Goal: Transaction & Acquisition: Purchase product/service

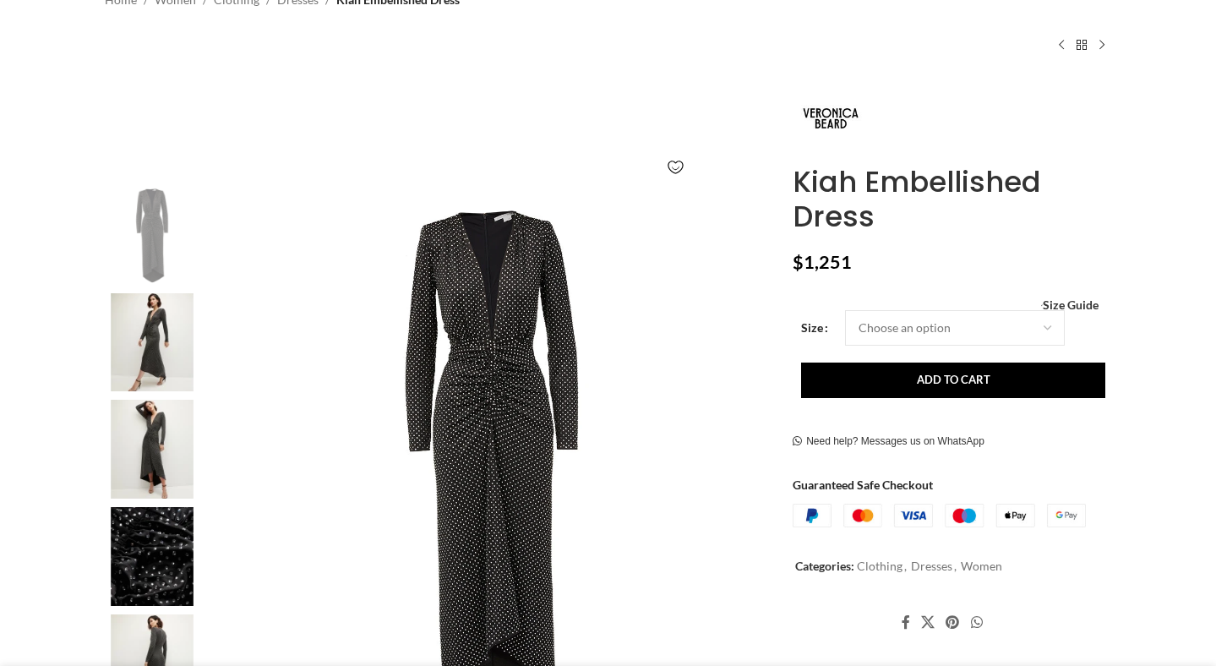
scroll to position [155, 0]
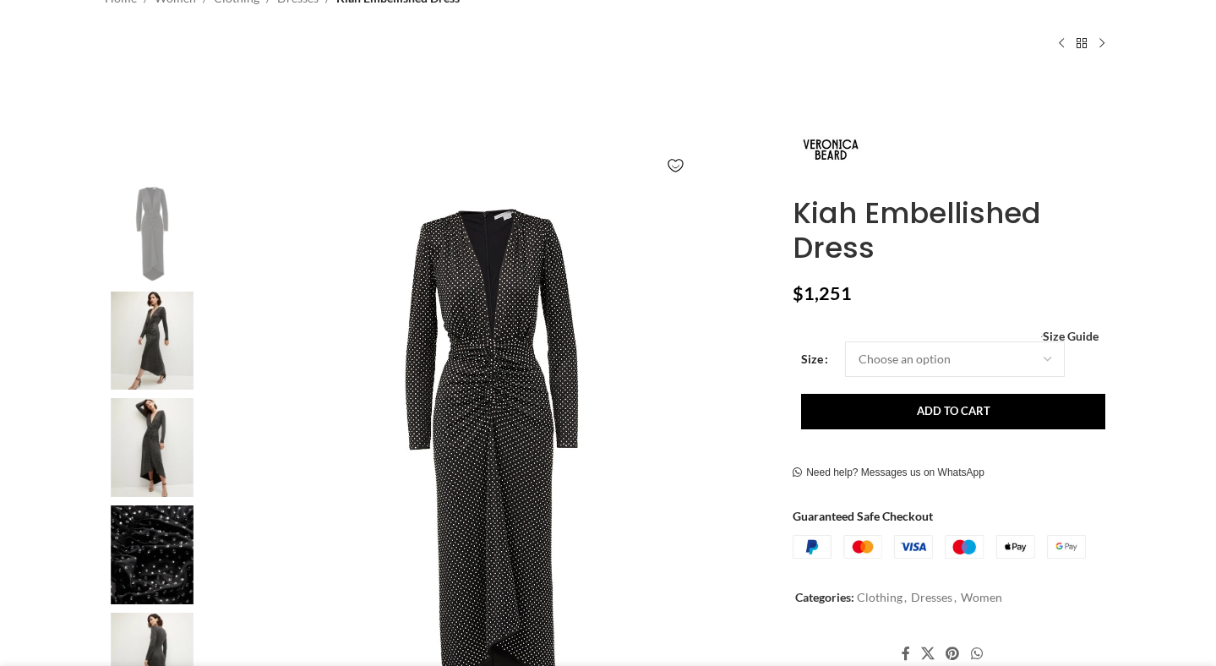
click at [130, 310] on img at bounding box center [152, 341] width 103 height 99
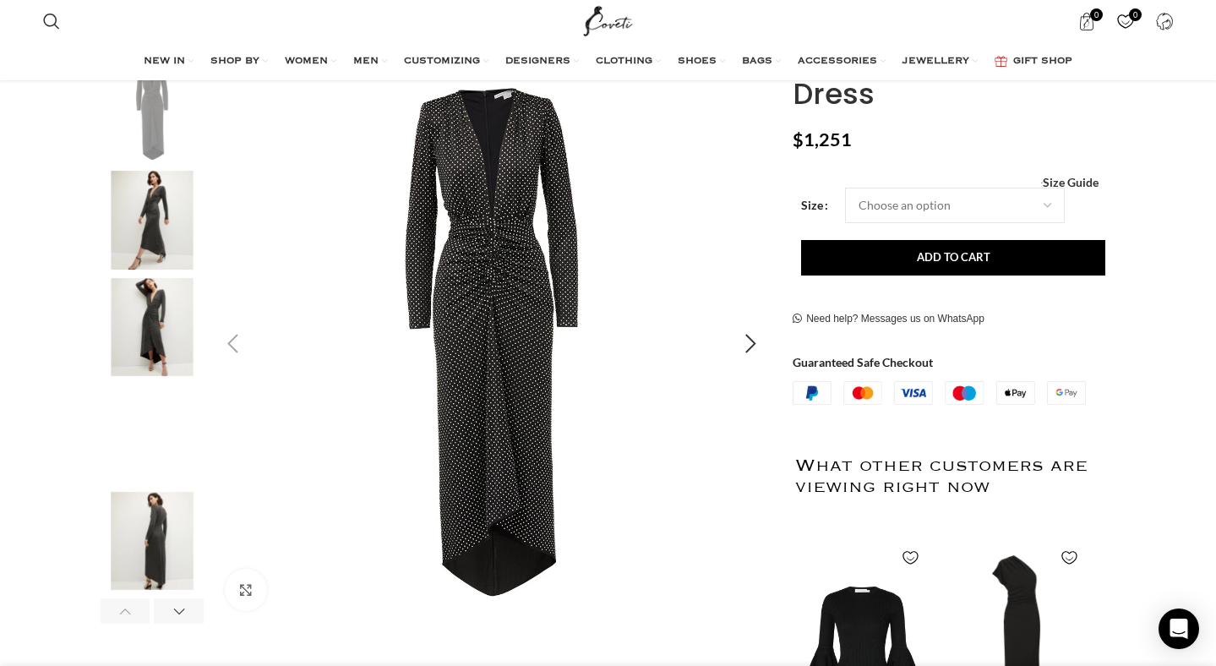
scroll to position [253, 0]
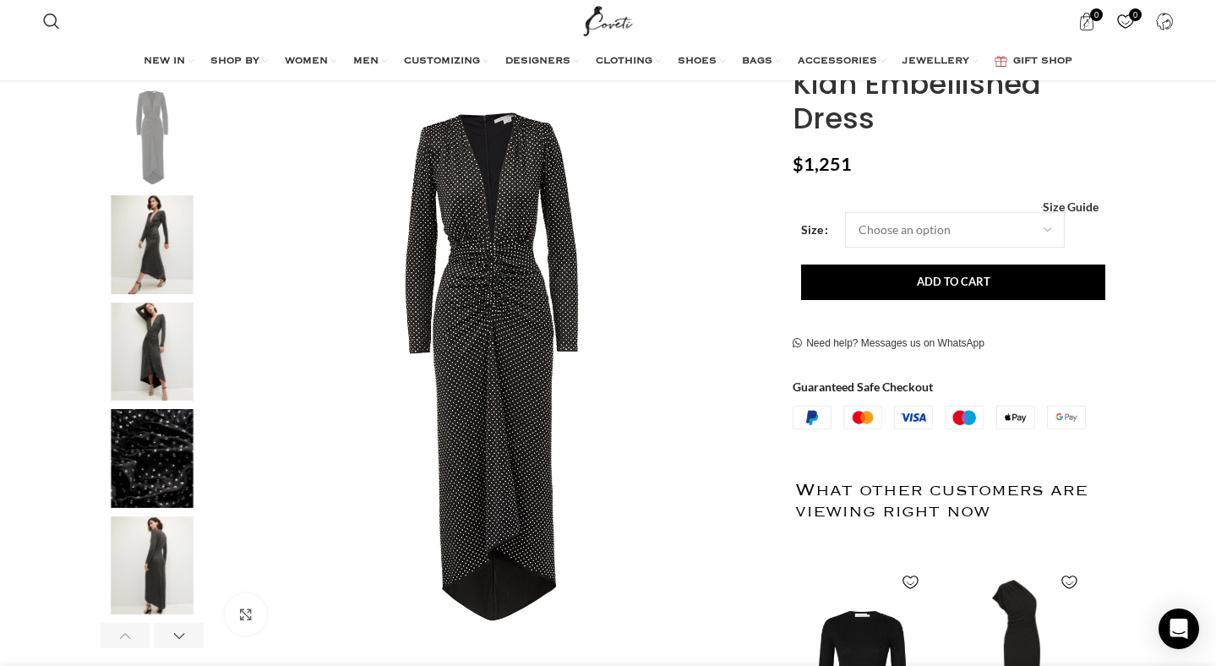
click at [171, 281] on img "2 / 6" at bounding box center [152, 244] width 103 height 99
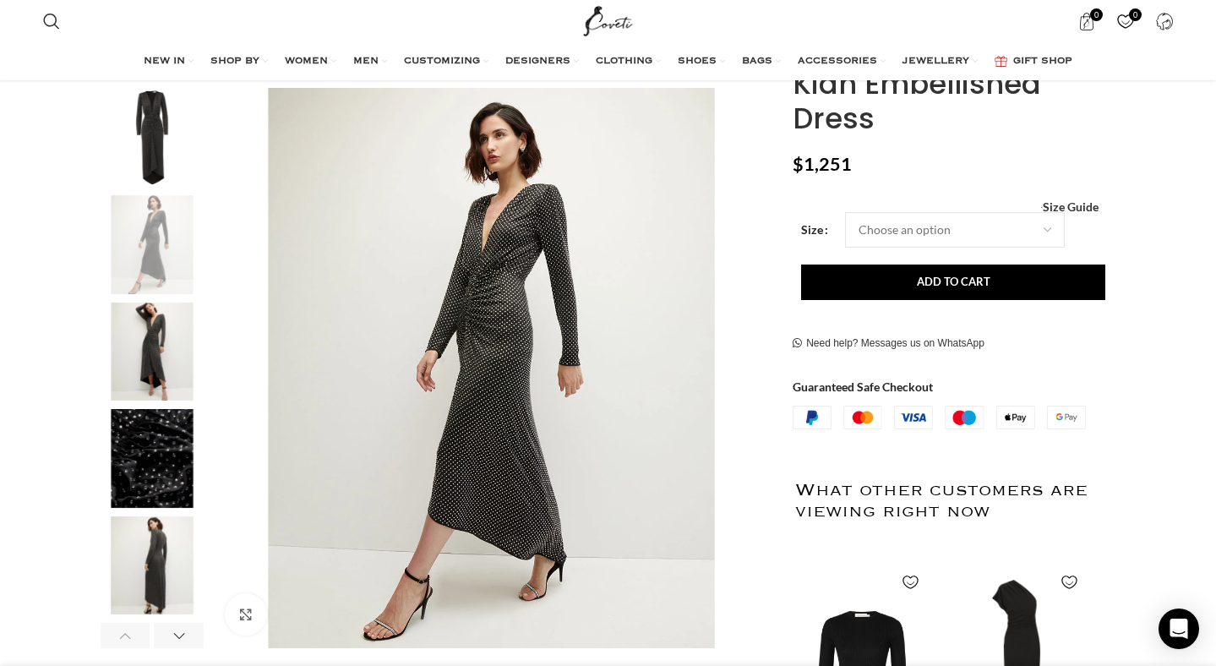
click at [169, 352] on img "3 / 6" at bounding box center [152, 352] width 103 height 99
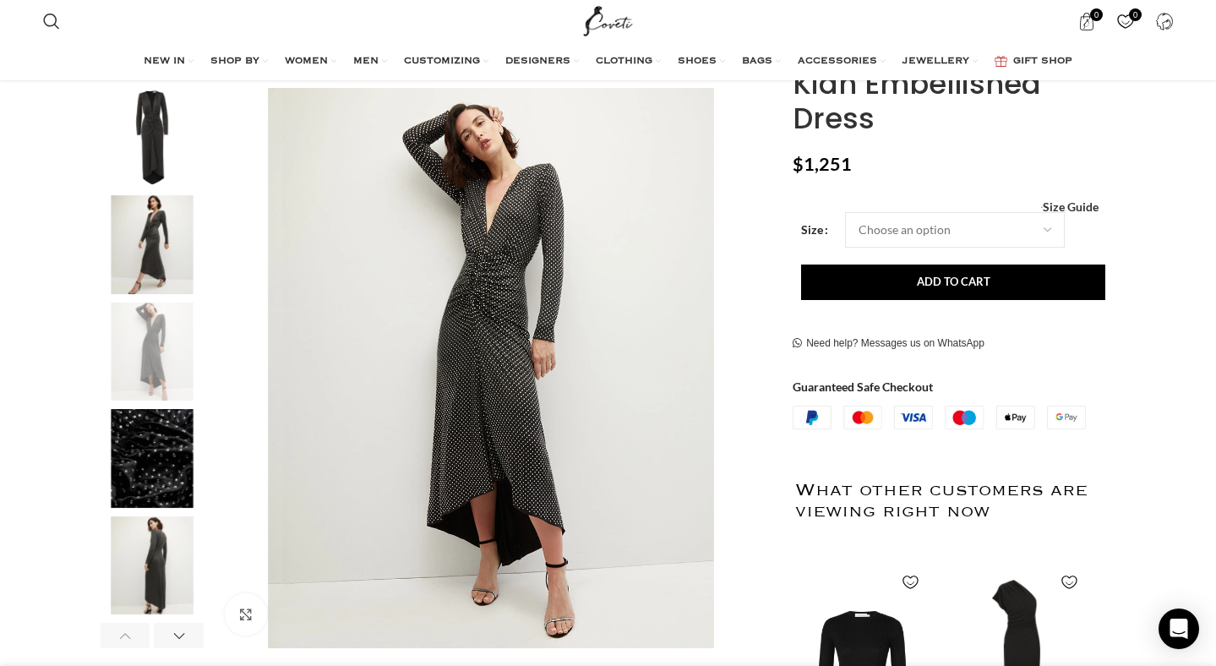
scroll to position [0, 178]
click at [171, 439] on img "4 / 6" at bounding box center [152, 458] width 103 height 99
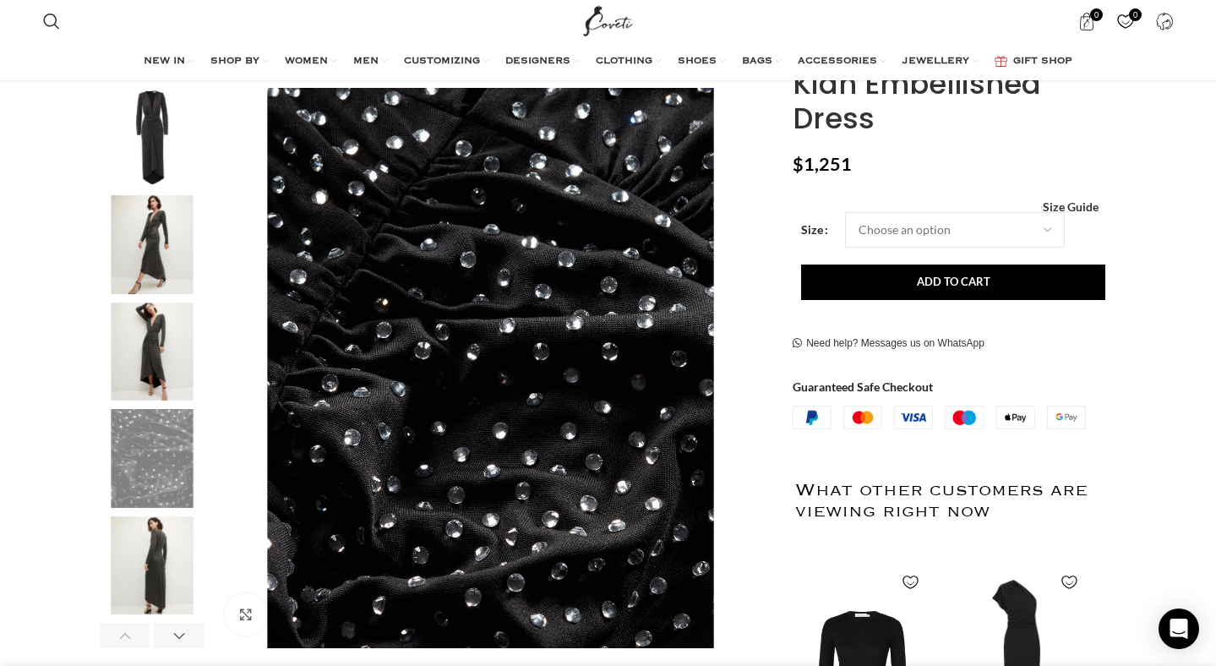
click at [146, 231] on img "2 / 6" at bounding box center [152, 244] width 103 height 99
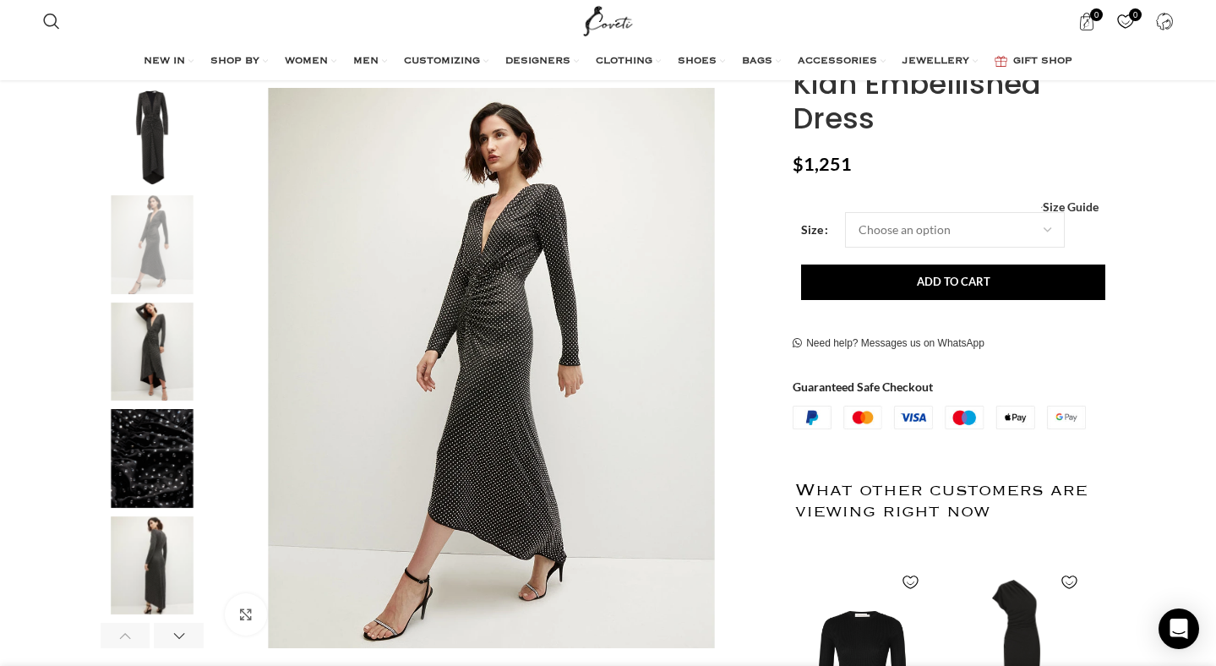
click at [147, 337] on img "3 / 6" at bounding box center [152, 352] width 103 height 99
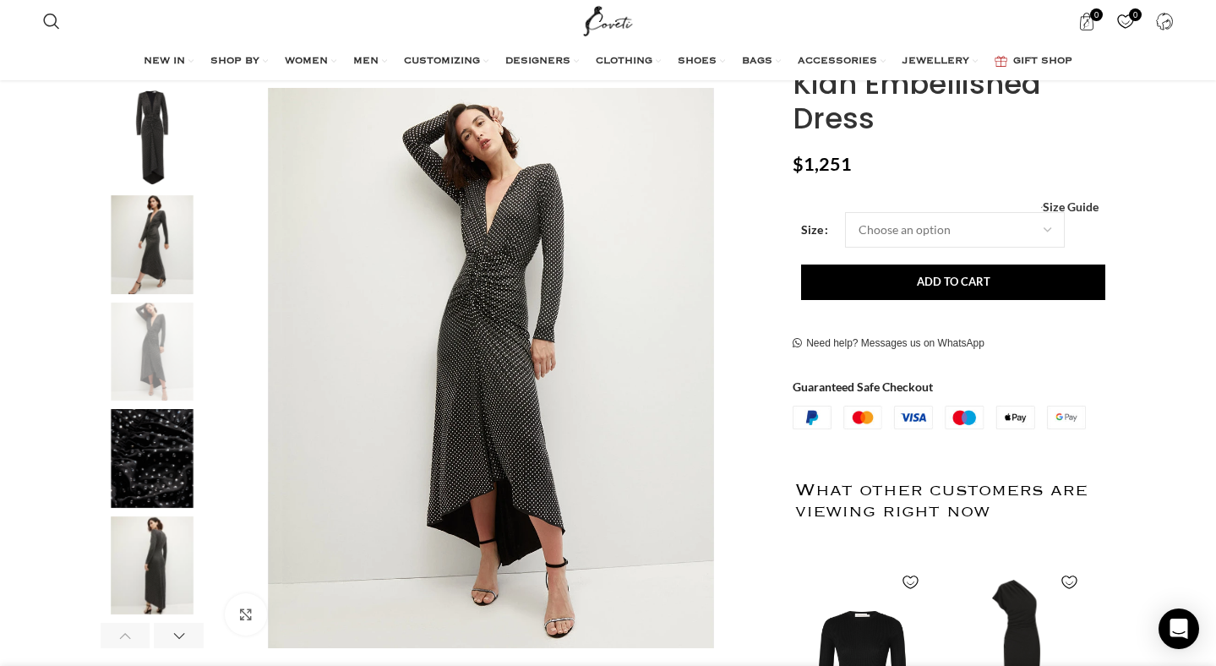
scroll to position [0, 533]
click at [145, 246] on img "2 / 6" at bounding box center [152, 244] width 103 height 99
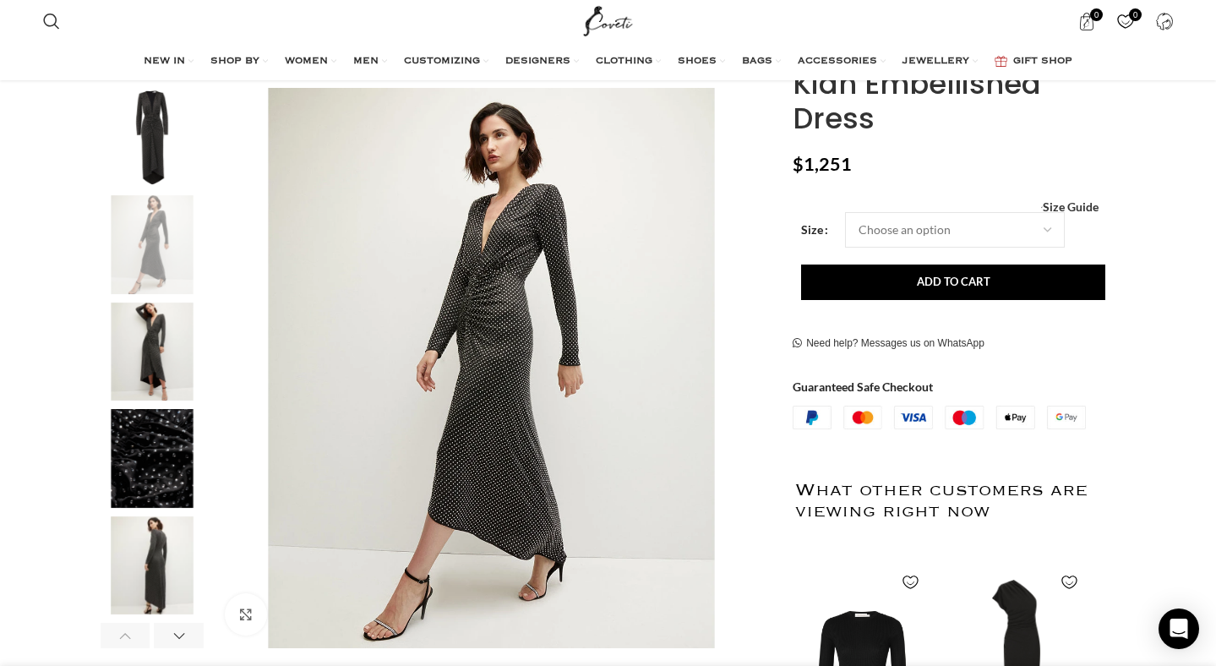
scroll to position [0, 712]
click at [146, 248] on img "2 / 6" at bounding box center [152, 244] width 103 height 99
click at [160, 322] on img "3 / 6" at bounding box center [152, 352] width 103 height 99
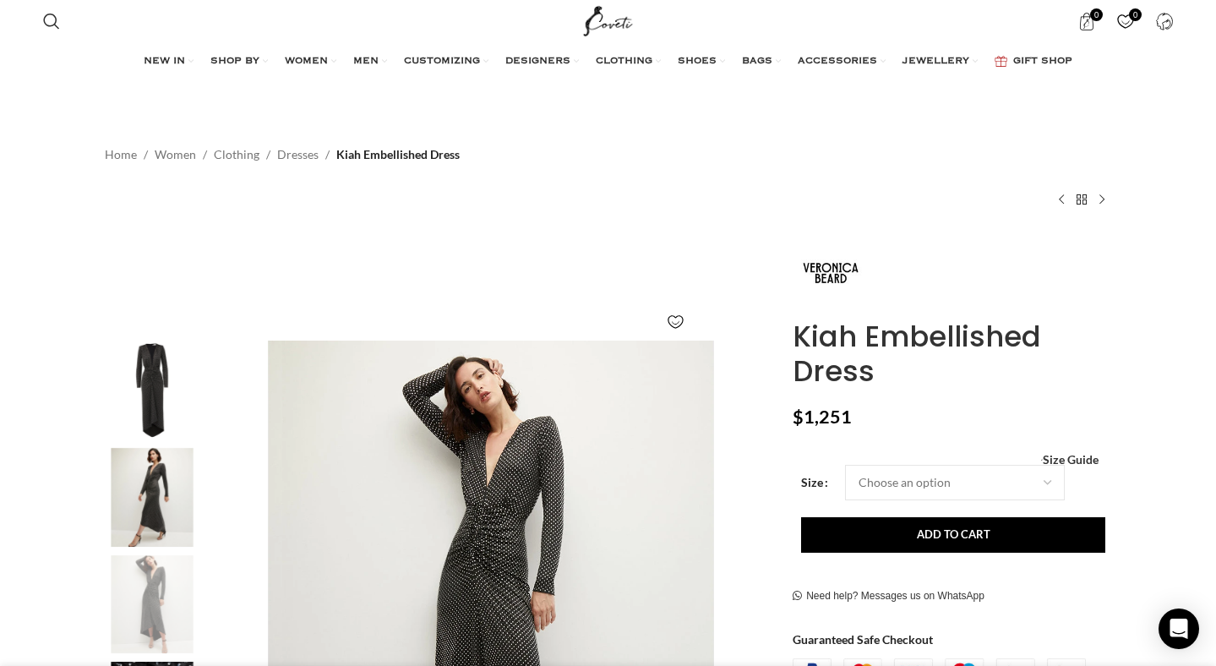
scroll to position [0, 1068]
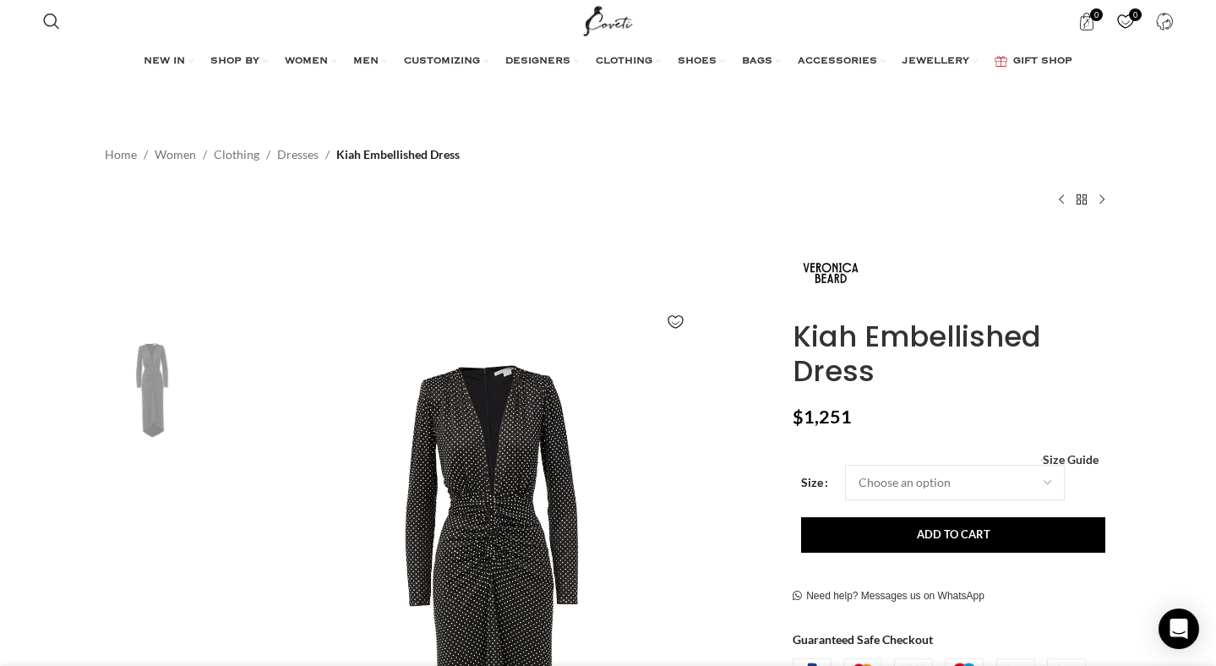
scroll to position [0, 178]
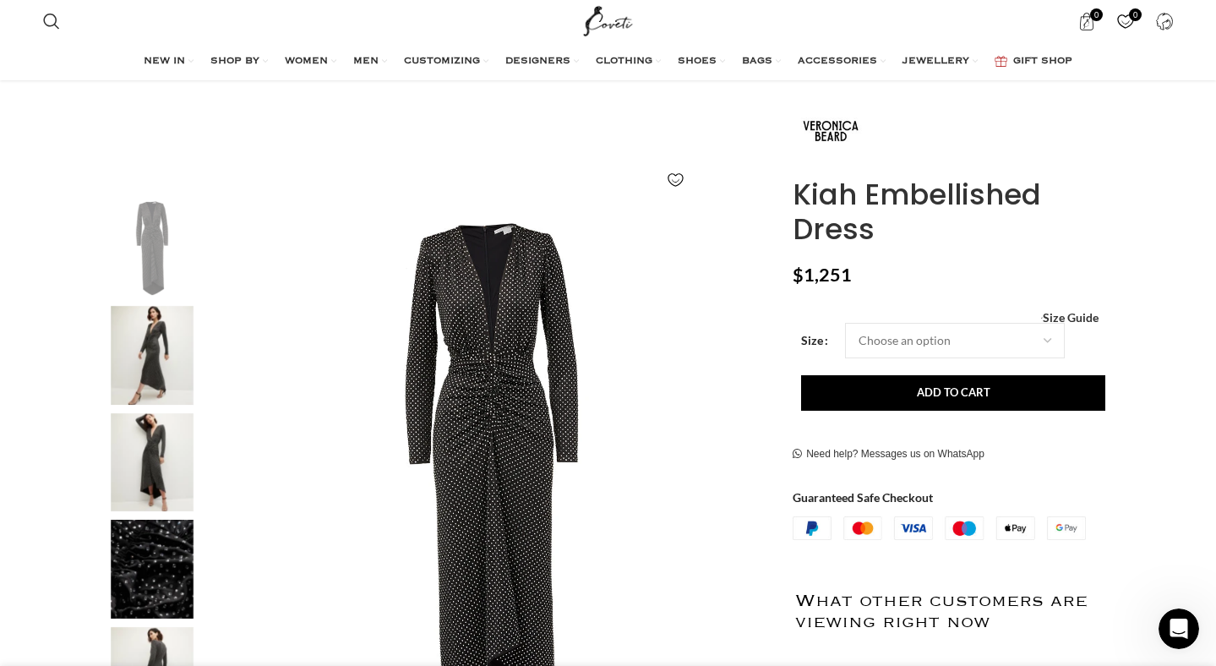
scroll to position [144, 0]
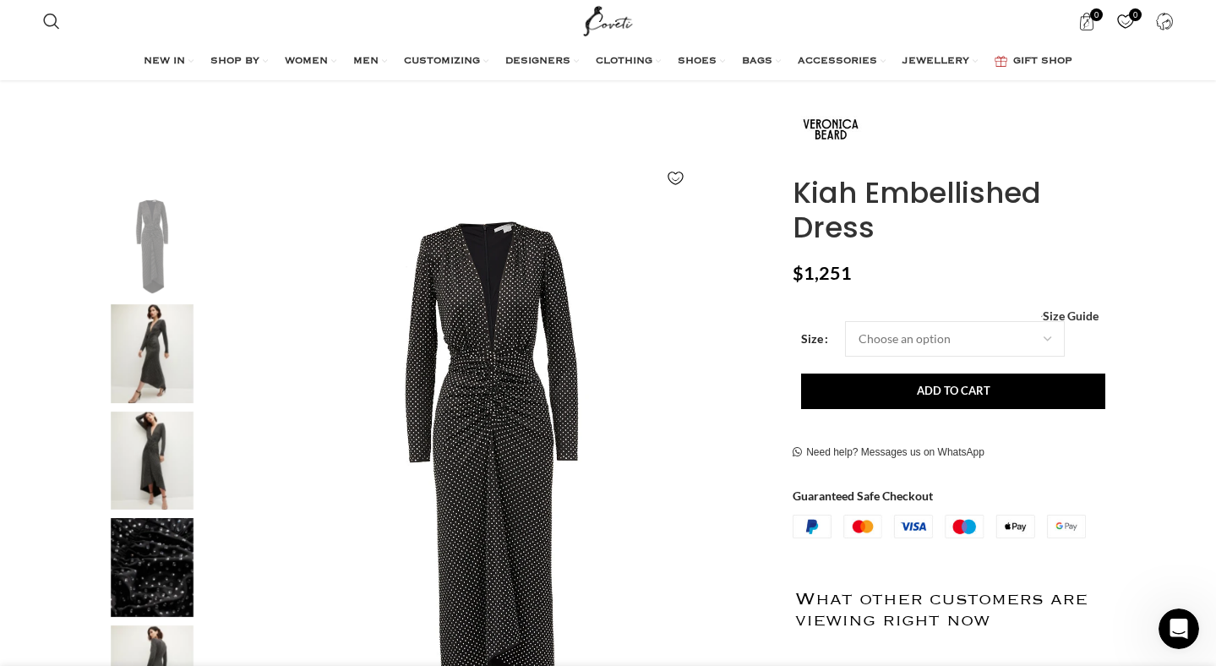
click at [135, 271] on img "1 / 6" at bounding box center [152, 246] width 103 height 99
click at [150, 342] on img "2 / 6" at bounding box center [152, 353] width 103 height 99
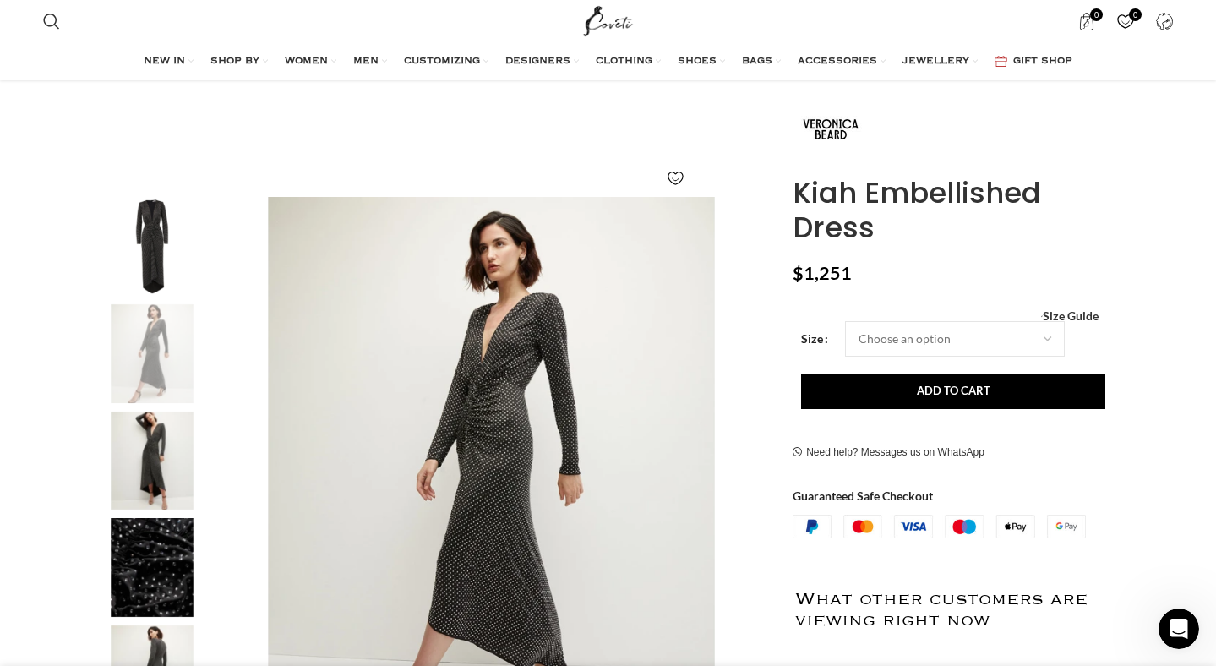
click at [171, 445] on img "3 / 6" at bounding box center [152, 461] width 103 height 99
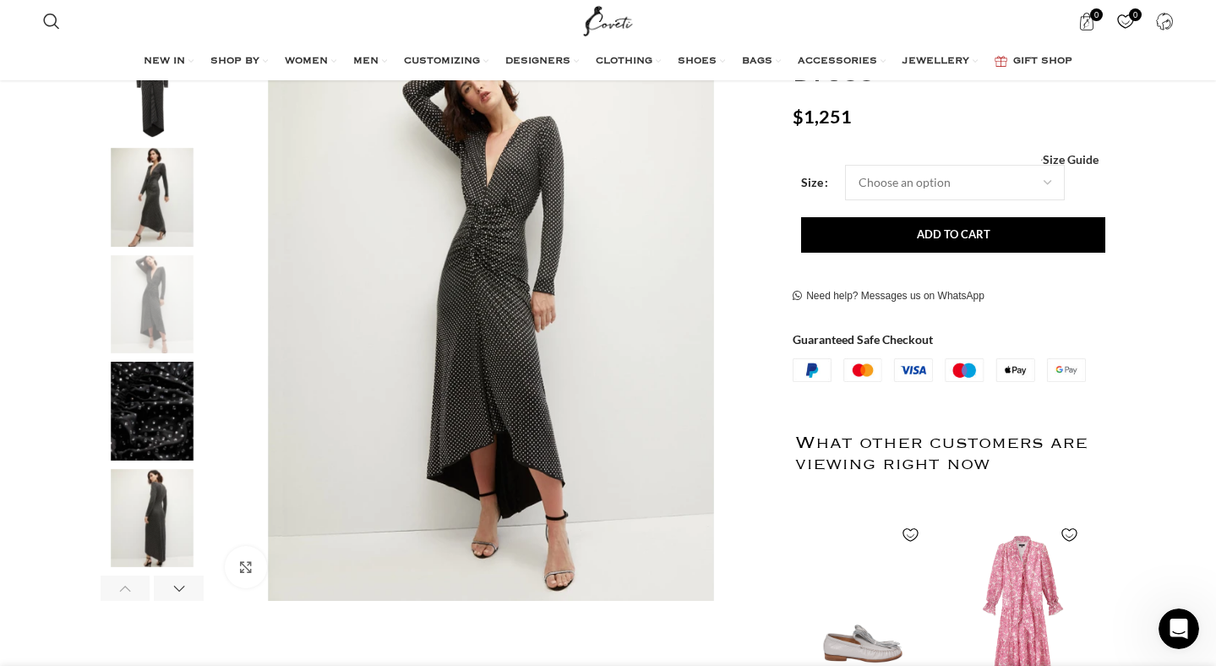
scroll to position [390, 0]
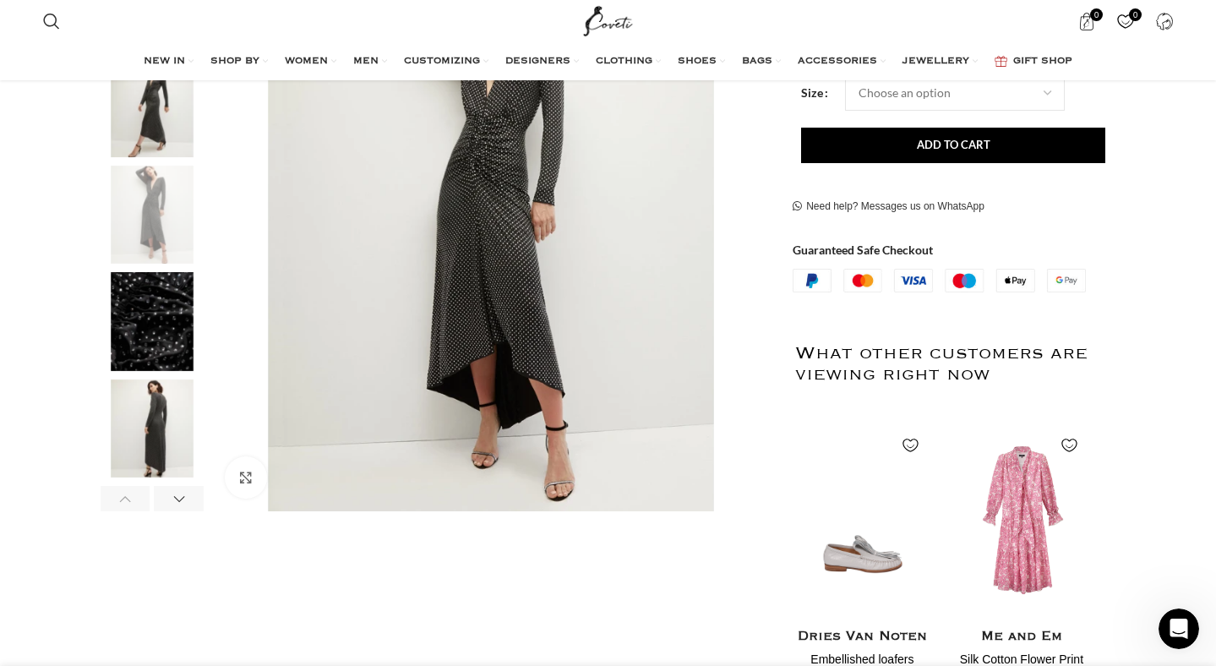
click at [132, 326] on img "4 / 6" at bounding box center [152, 321] width 103 height 99
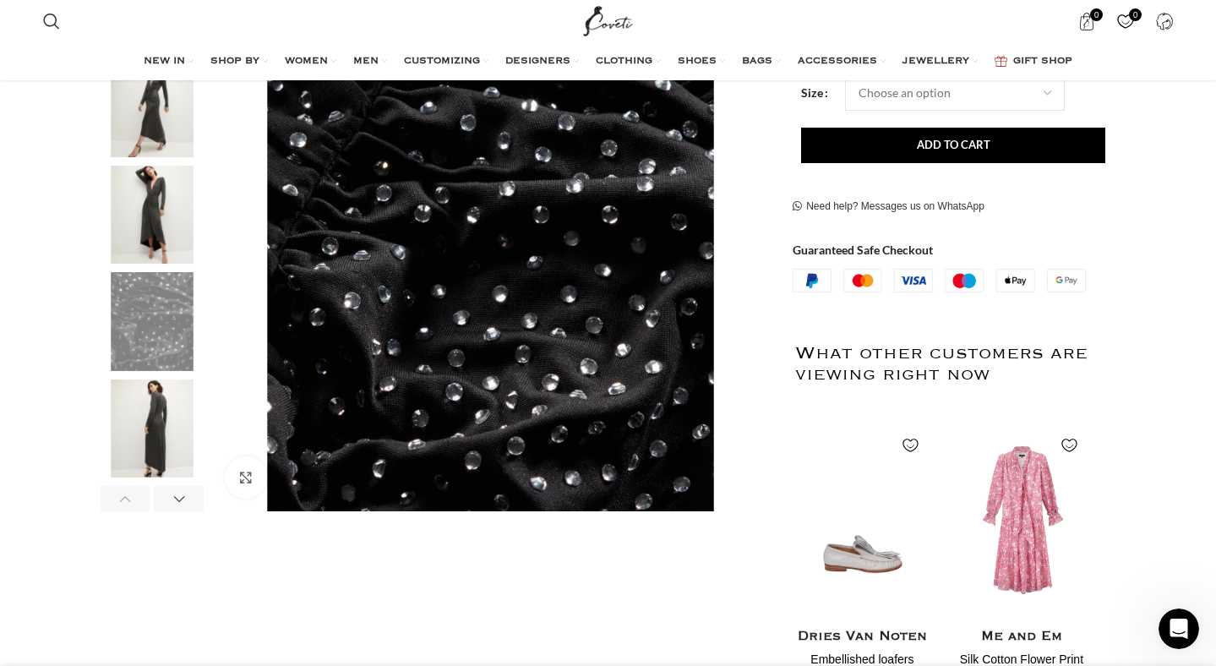
click at [174, 409] on img "5 / 6" at bounding box center [152, 429] width 103 height 99
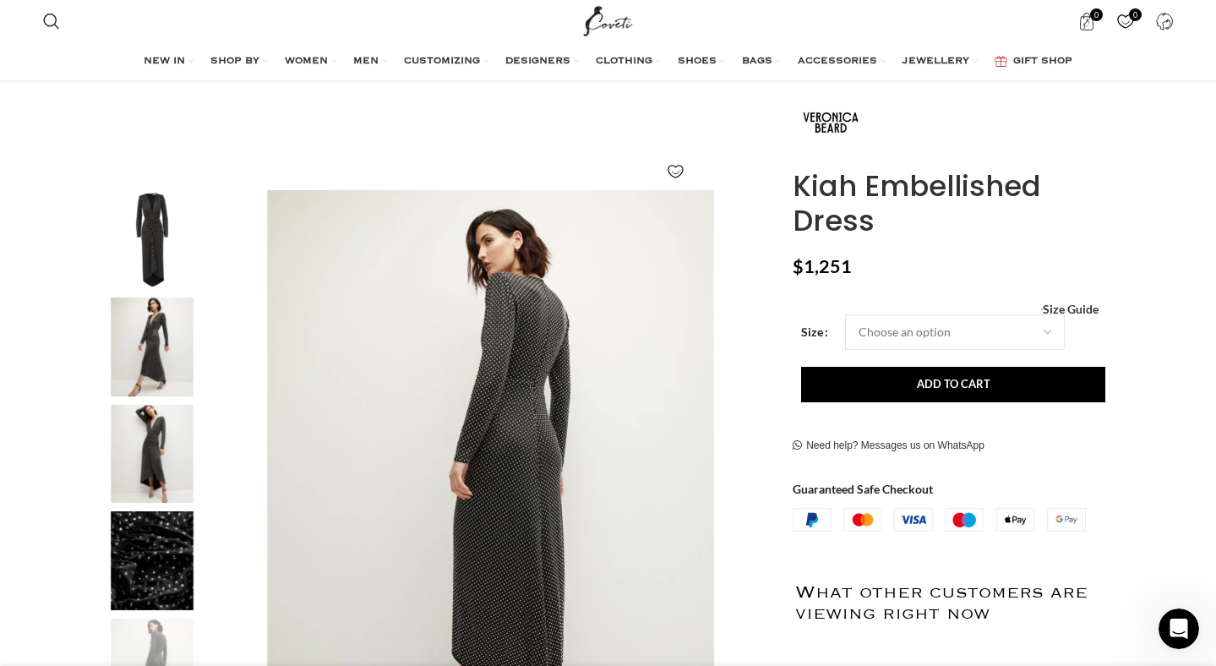
scroll to position [0, 0]
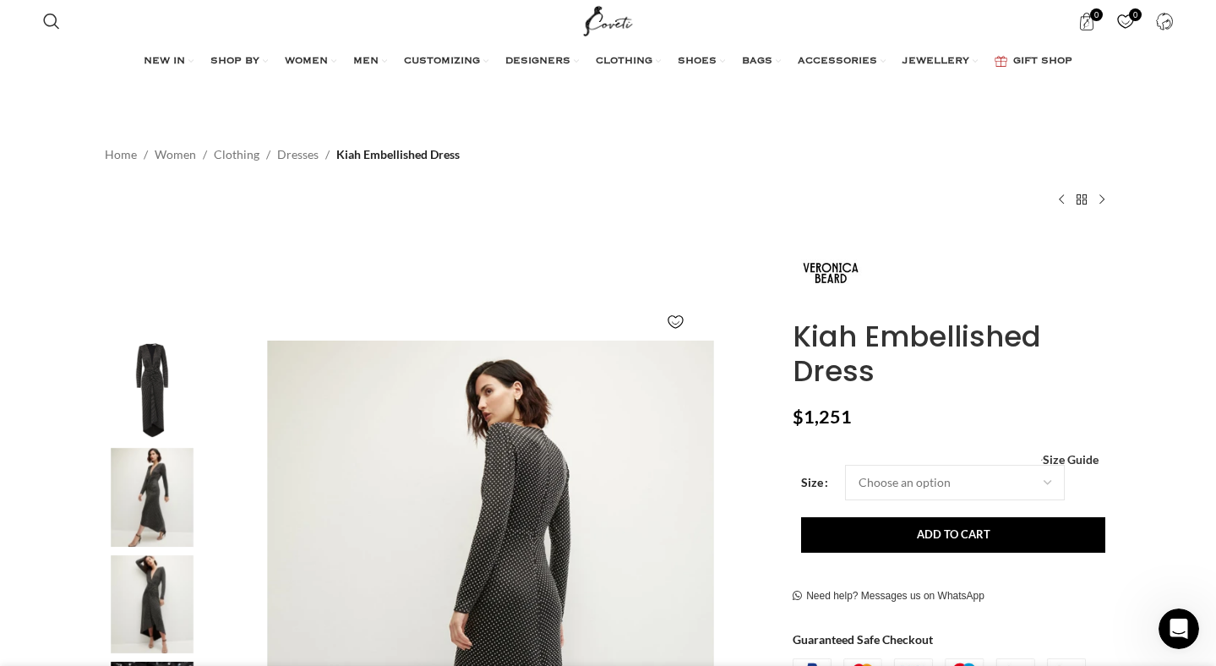
click at [174, 406] on img "1 / 6" at bounding box center [152, 390] width 103 height 99
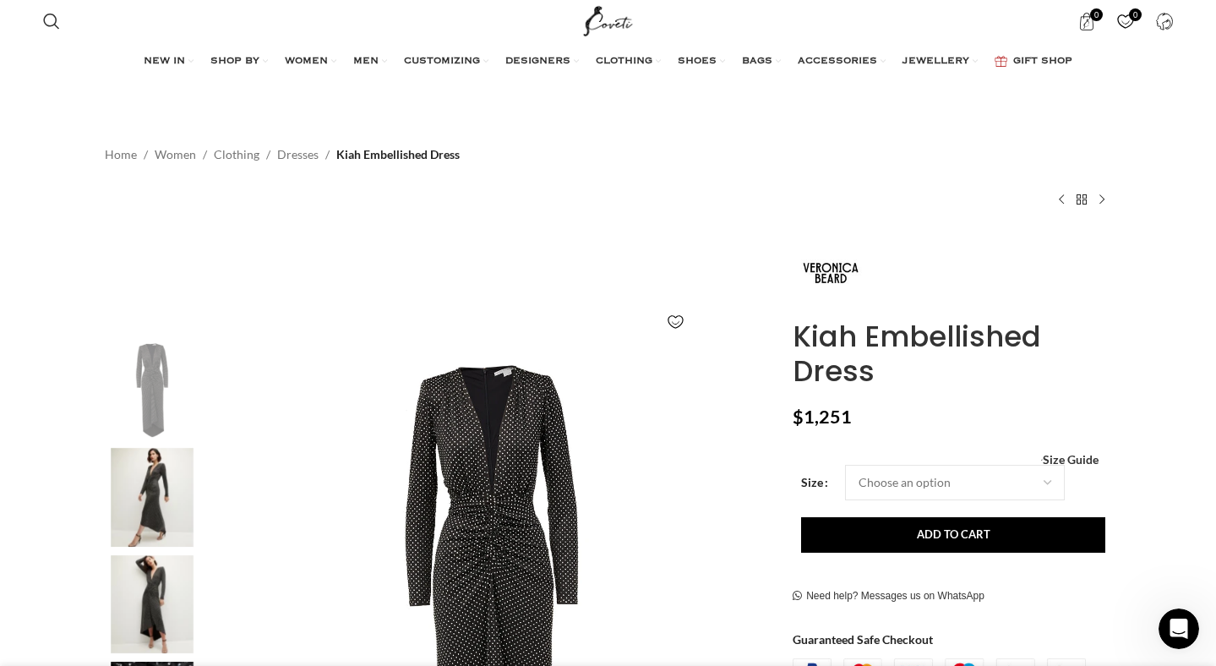
click at [154, 492] on img "2 / 6" at bounding box center [152, 497] width 103 height 99
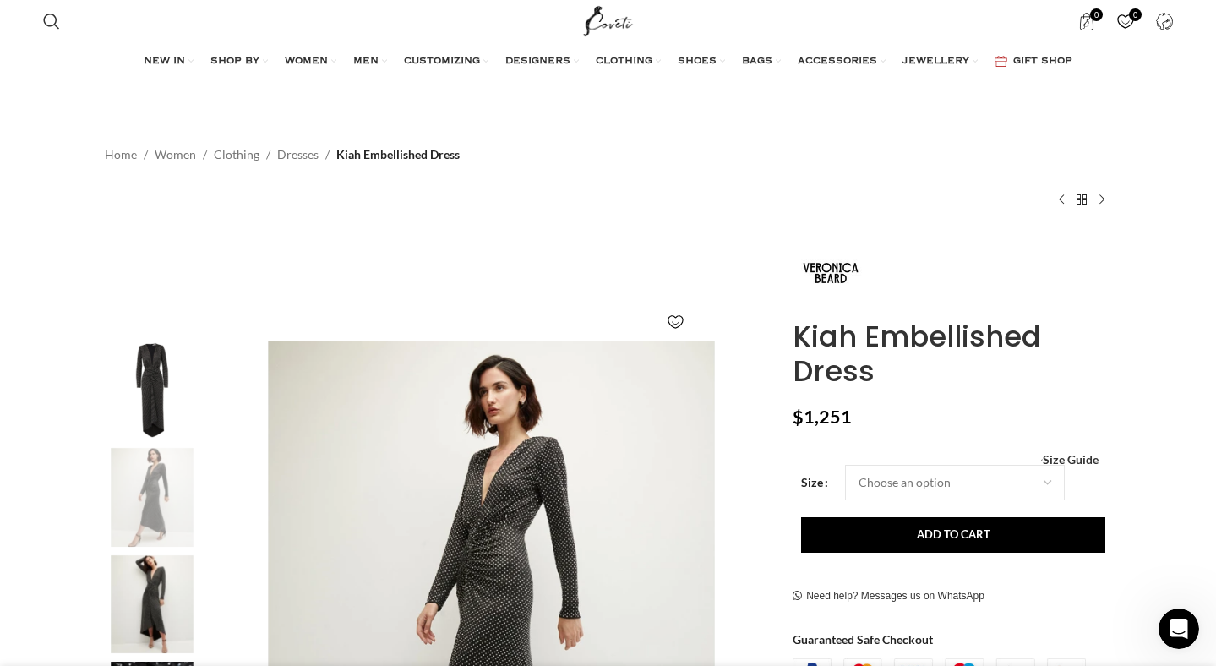
click at [156, 597] on img "3 / 6" at bounding box center [152, 604] width 103 height 99
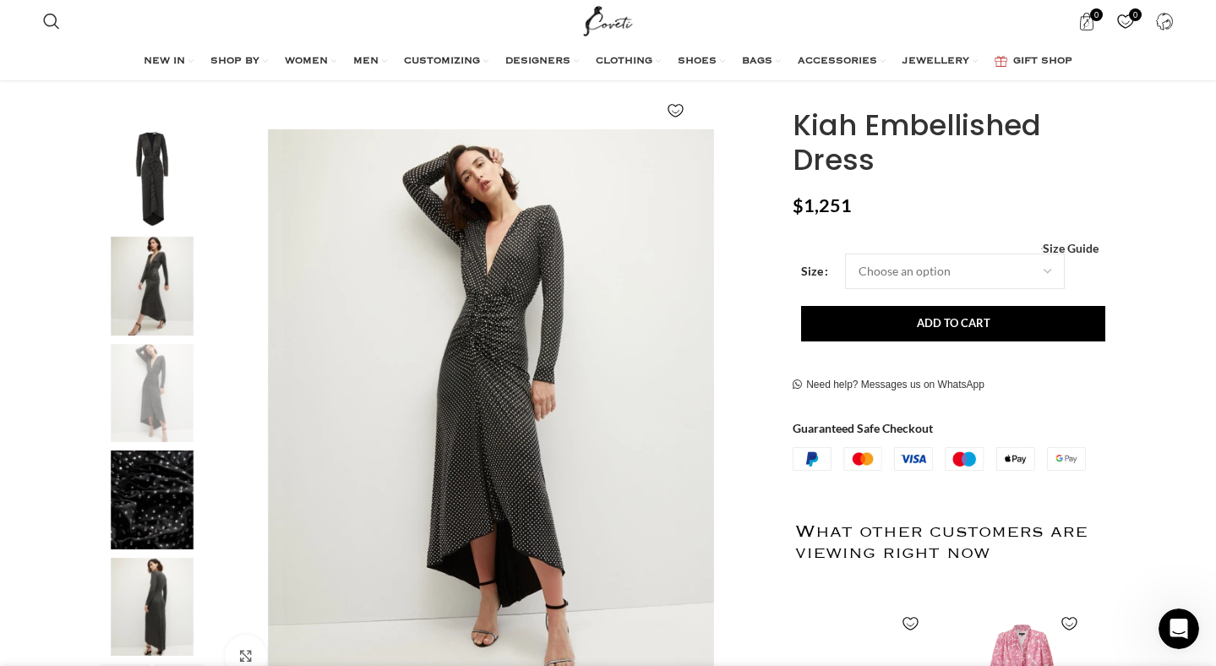
scroll to position [283, 0]
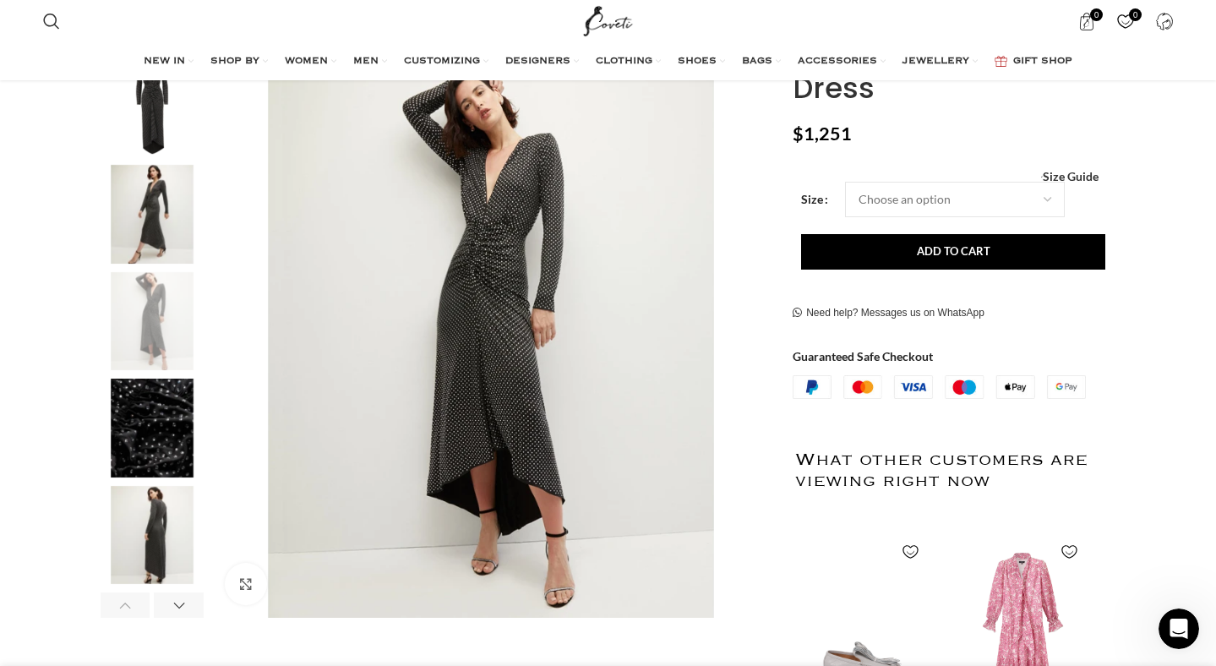
click at [130, 463] on img "4 / 6" at bounding box center [152, 428] width 103 height 99
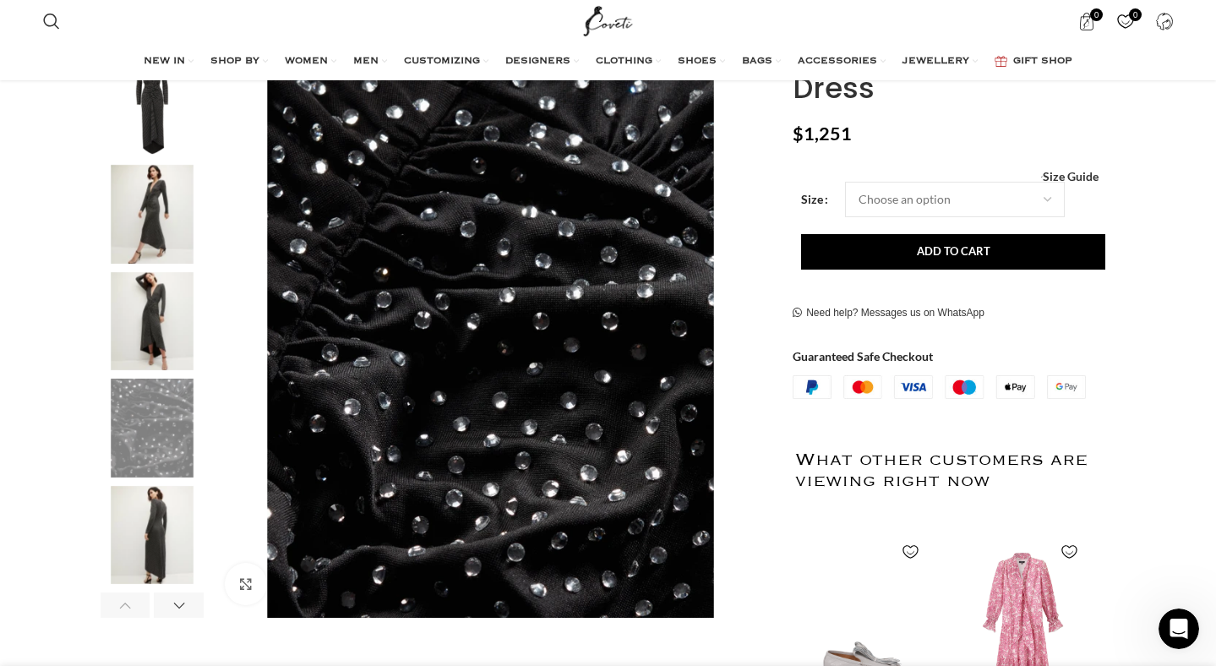
click at [128, 557] on img "5 / 6" at bounding box center [152, 535] width 103 height 99
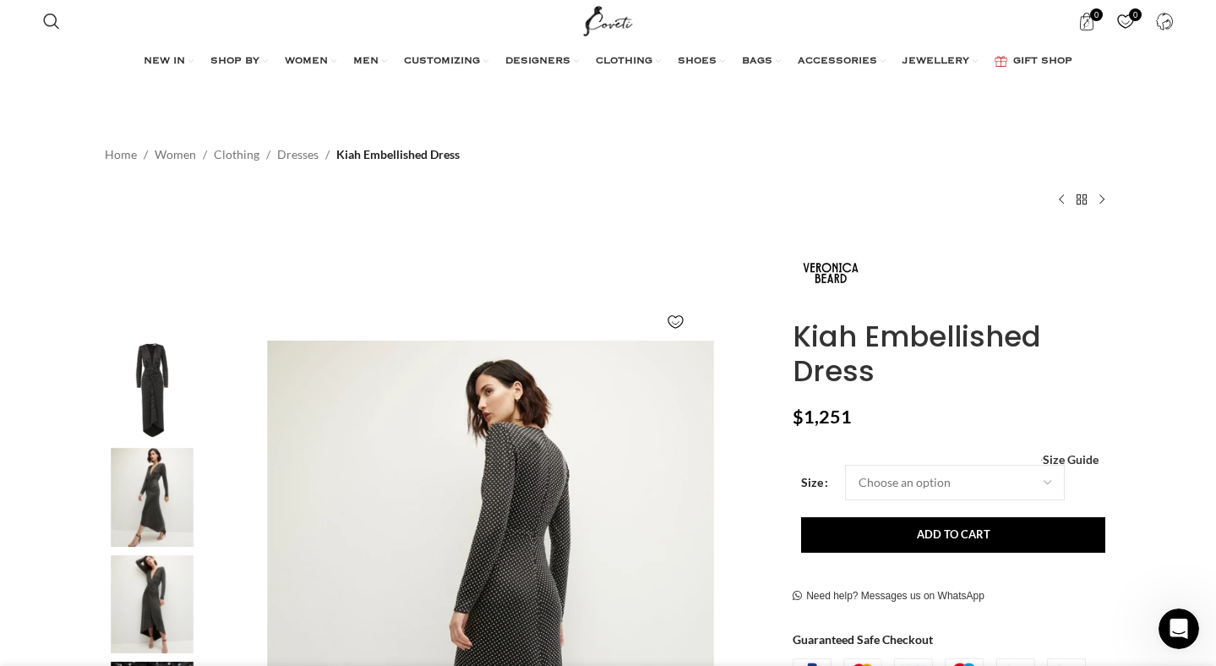
scroll to position [0, 1423]
